Goal: Transaction & Acquisition: Purchase product/service

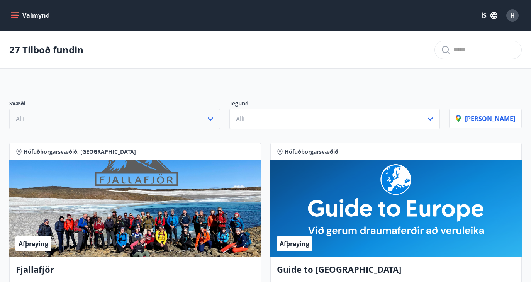
click at [176, 118] on button "Allt" at bounding box center [114, 119] width 211 height 20
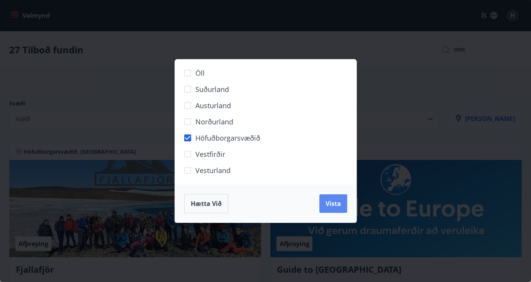
click at [332, 206] on span "Vista" at bounding box center [333, 203] width 15 height 8
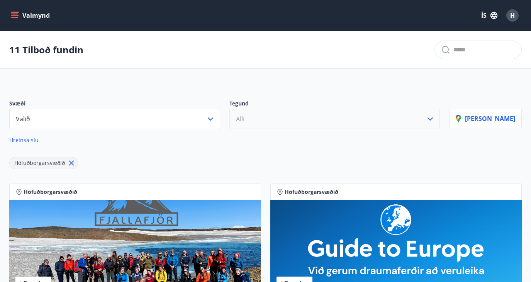
click at [307, 121] on button "Allt" at bounding box center [334, 119] width 211 height 20
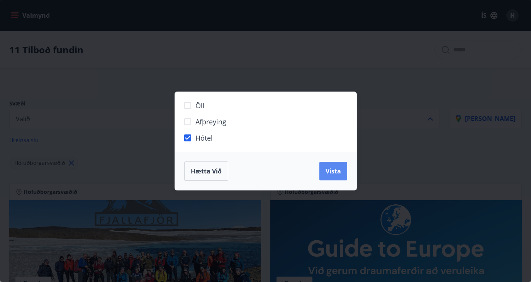
click at [326, 172] on span "Vista" at bounding box center [333, 171] width 15 height 8
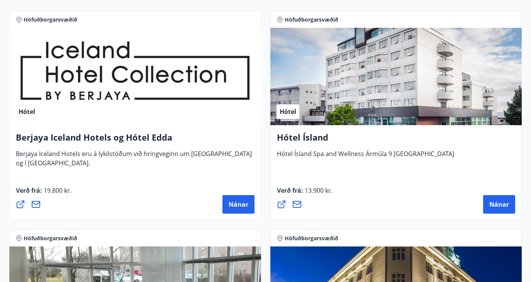
scroll to position [394, 0]
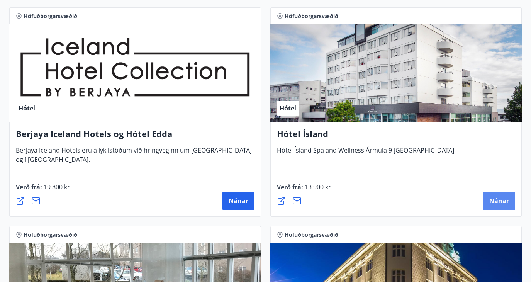
click at [499, 204] on span "Nánar" at bounding box center [500, 201] width 20 height 8
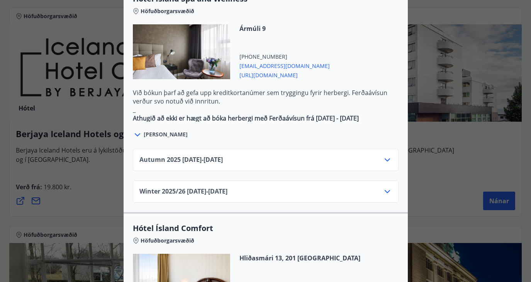
scroll to position [457, 0]
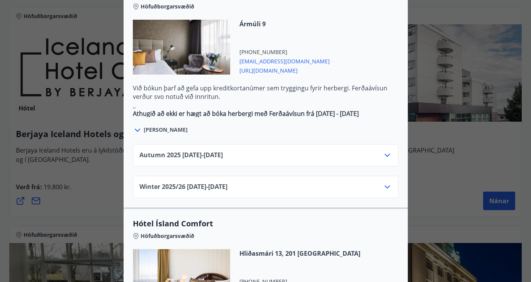
click at [390, 151] on icon at bounding box center [387, 155] width 9 height 9
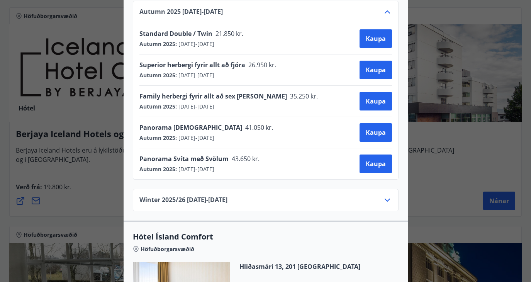
scroll to position [656, 0]
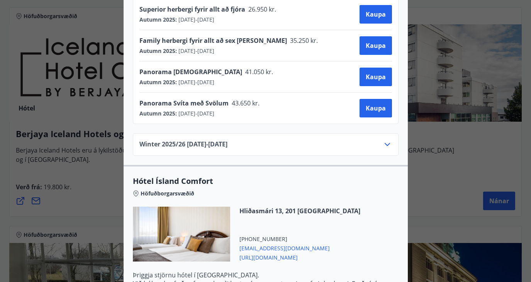
click at [383, 140] on icon at bounding box center [387, 144] width 9 height 9
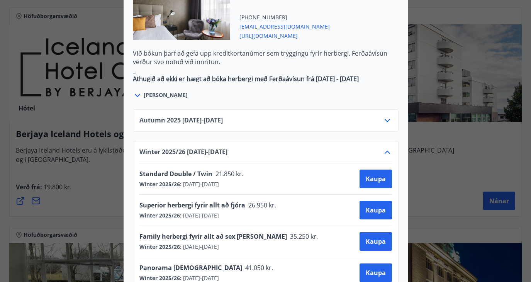
scroll to position [491, 0]
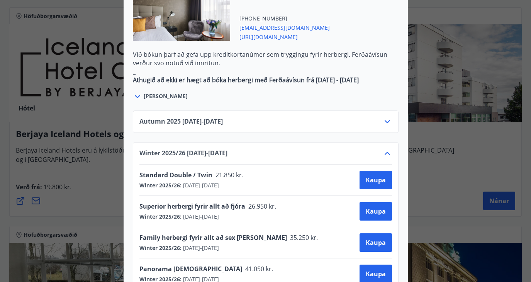
click at [316, 110] on div "Autumn [PHONE_NUMBER][DATE] - [DATE]" at bounding box center [266, 121] width 266 height 22
click at [386, 117] on icon at bounding box center [387, 121] width 9 height 9
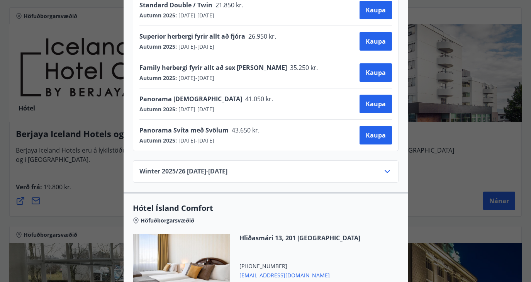
scroll to position [633, 0]
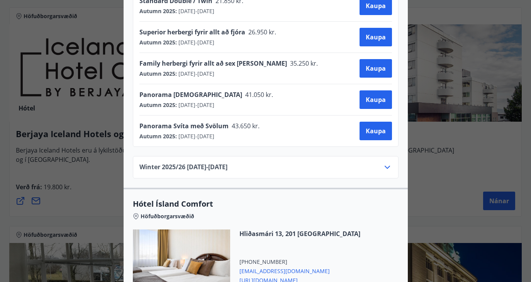
click at [384, 163] on div "Winter 2025/[PHONE_NUMBER][DATE] - [DATE]" at bounding box center [265, 170] width 253 height 15
click at [386, 163] on icon at bounding box center [387, 167] width 9 height 9
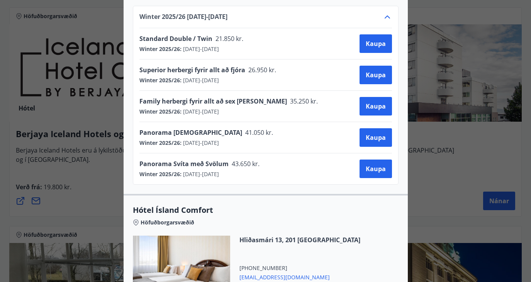
scroll to position [626, 0]
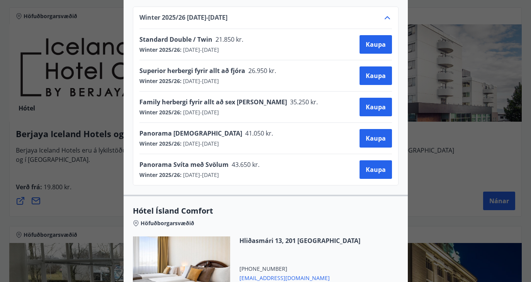
click at [456, 172] on div at bounding box center [265, 141] width 531 height 282
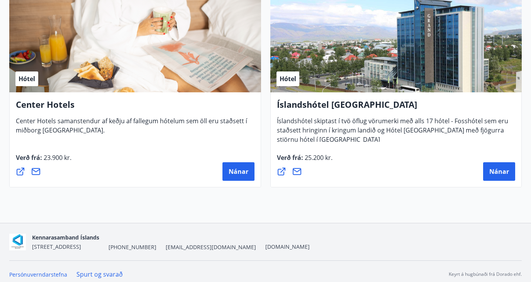
scroll to position [864, 0]
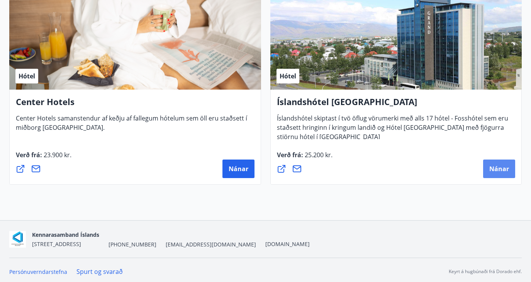
click at [490, 161] on button "Nánar" at bounding box center [499, 169] width 32 height 19
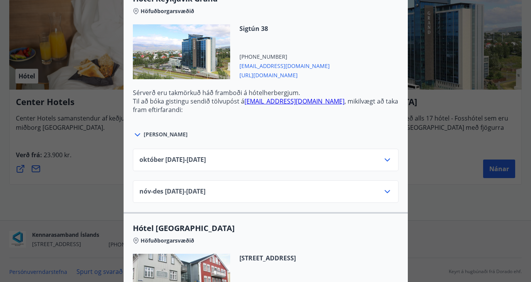
scroll to position [287, 0]
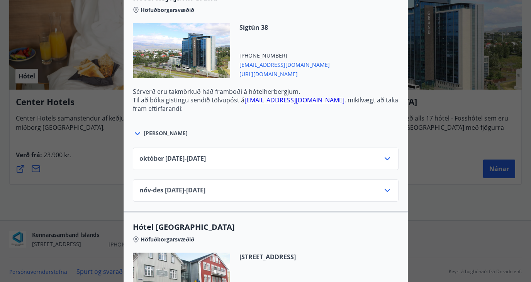
click at [388, 154] on icon at bounding box center [387, 158] width 9 height 9
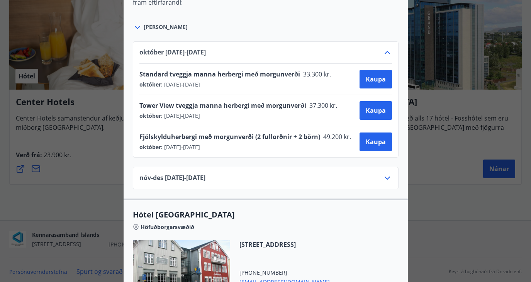
scroll to position [397, 0]
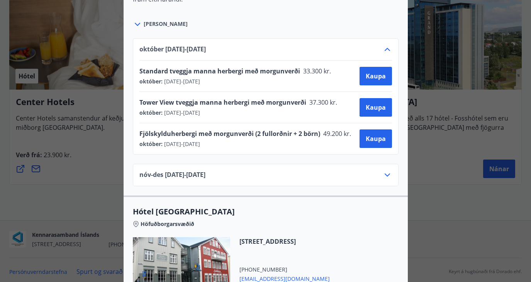
click at [384, 170] on icon at bounding box center [387, 174] width 9 height 9
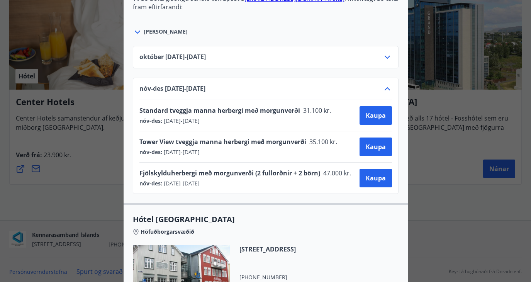
scroll to position [348, 0]
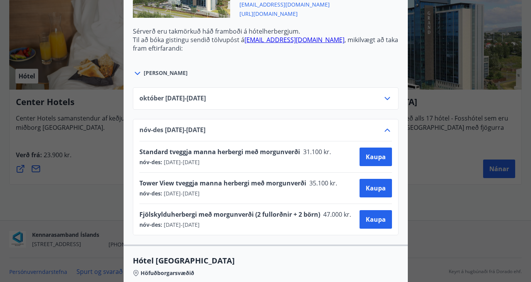
click at [382, 87] on div "[DATE]10.25 - [DATE]" at bounding box center [266, 98] width 266 height 22
click at [384, 94] on icon at bounding box center [387, 98] width 9 height 9
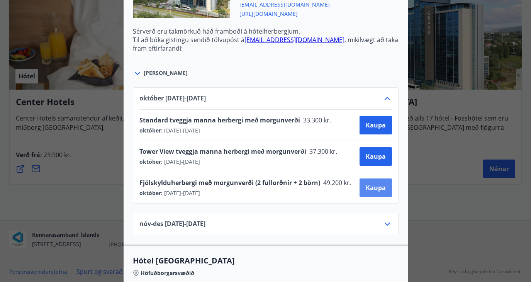
click at [374, 184] on span "Kaupa" at bounding box center [376, 188] width 20 height 8
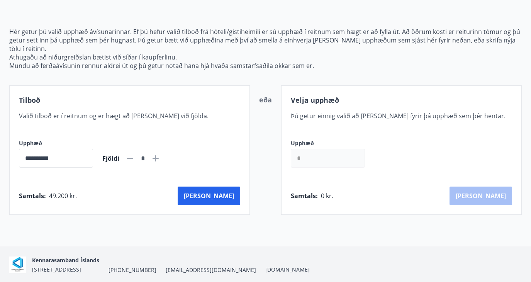
scroll to position [72, 0]
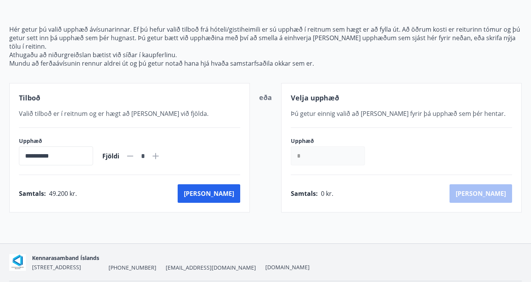
click at [333, 147] on input "*" at bounding box center [328, 155] width 74 height 19
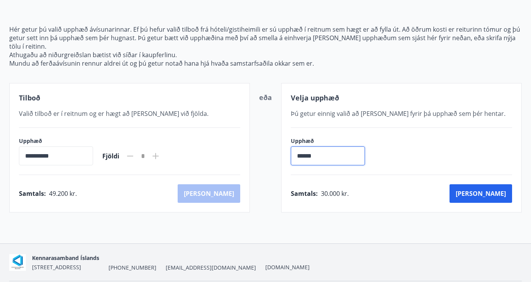
type input "******"
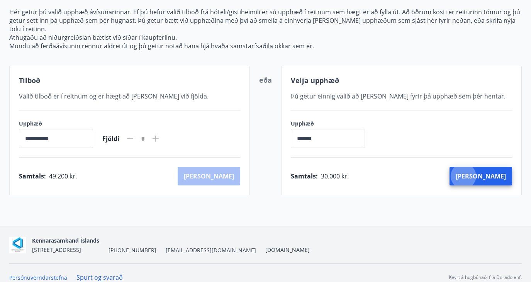
scroll to position [0, 0]
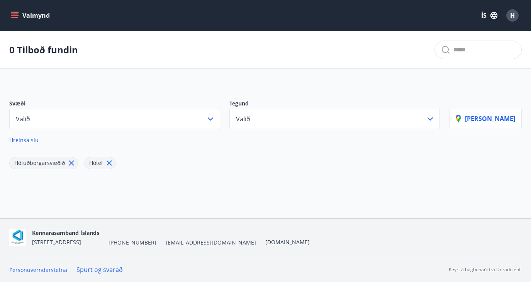
scroll to position [1, 0]
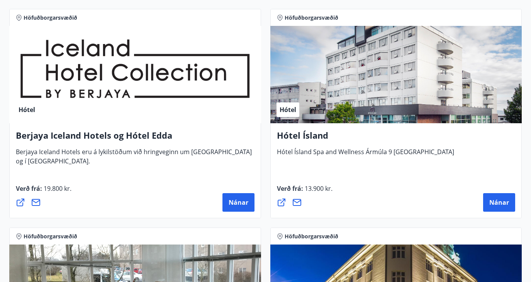
scroll to position [406, 0]
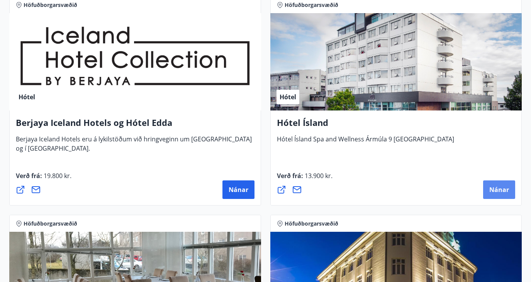
click at [490, 196] on button "Nánar" at bounding box center [499, 189] width 32 height 19
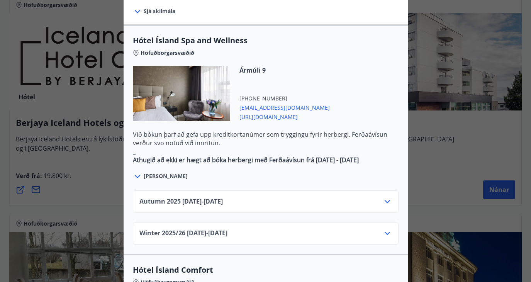
scroll to position [412, 0]
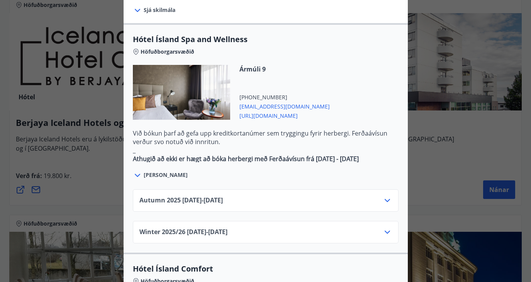
click at [386, 196] on icon at bounding box center [387, 200] width 9 height 9
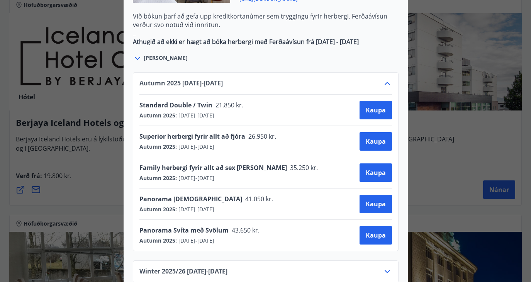
scroll to position [529, 0]
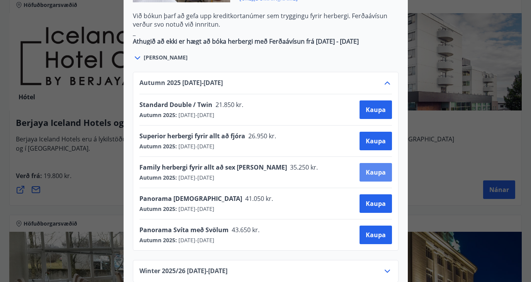
click at [367, 168] on span "Kaupa" at bounding box center [376, 172] width 20 height 8
